Goal: Task Accomplishment & Management: Manage account settings

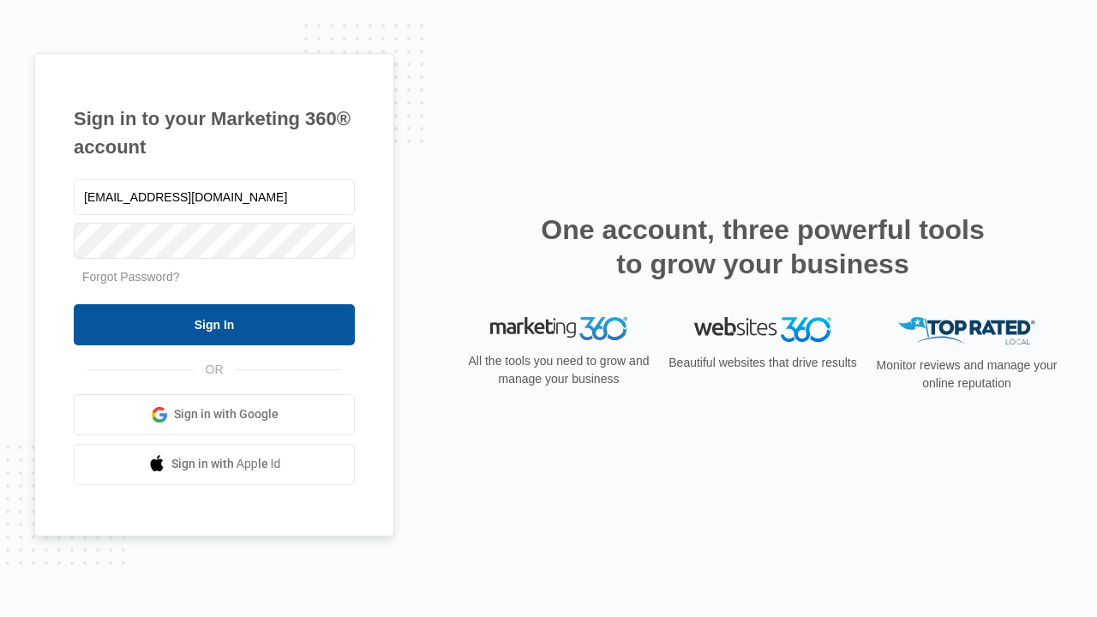
click at [214, 324] on input "Sign In" at bounding box center [214, 324] width 281 height 41
